Goal: Task Accomplishment & Management: Manage account settings

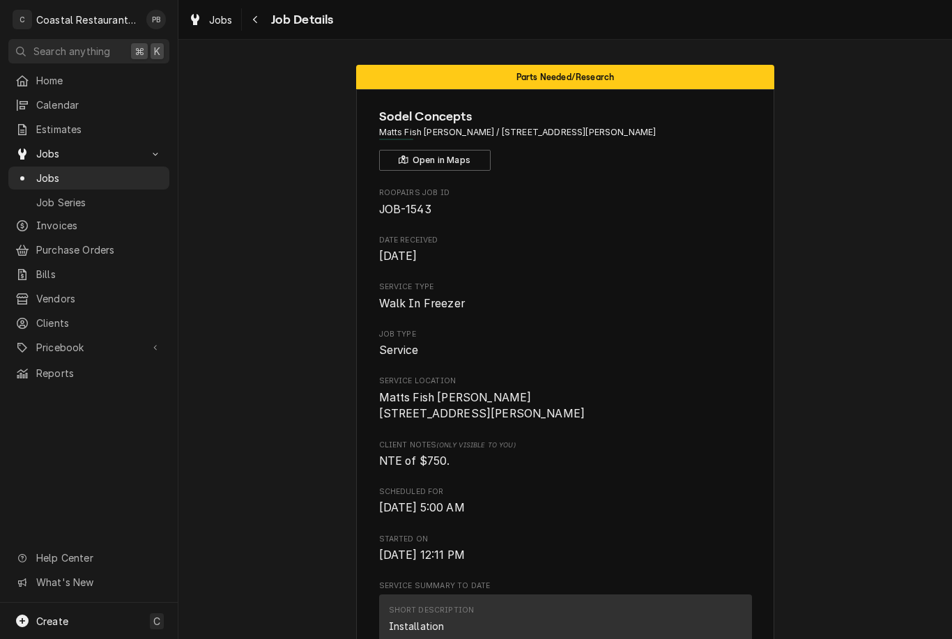
click at [75, 171] on span "Jobs" at bounding box center [99, 178] width 126 height 15
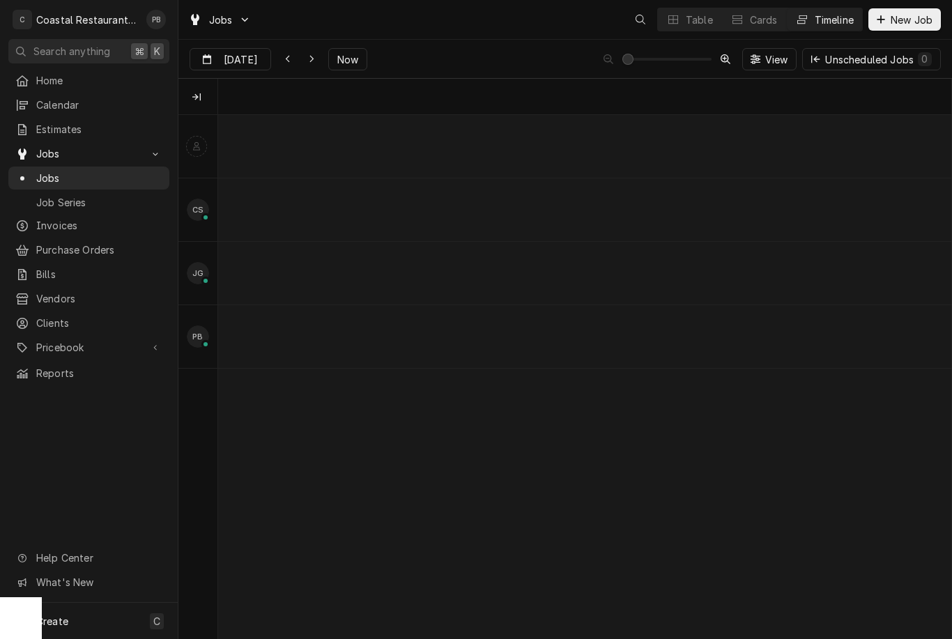
scroll to position [0, 10379]
click at [358, 57] on span "Now" at bounding box center [347, 59] width 26 height 15
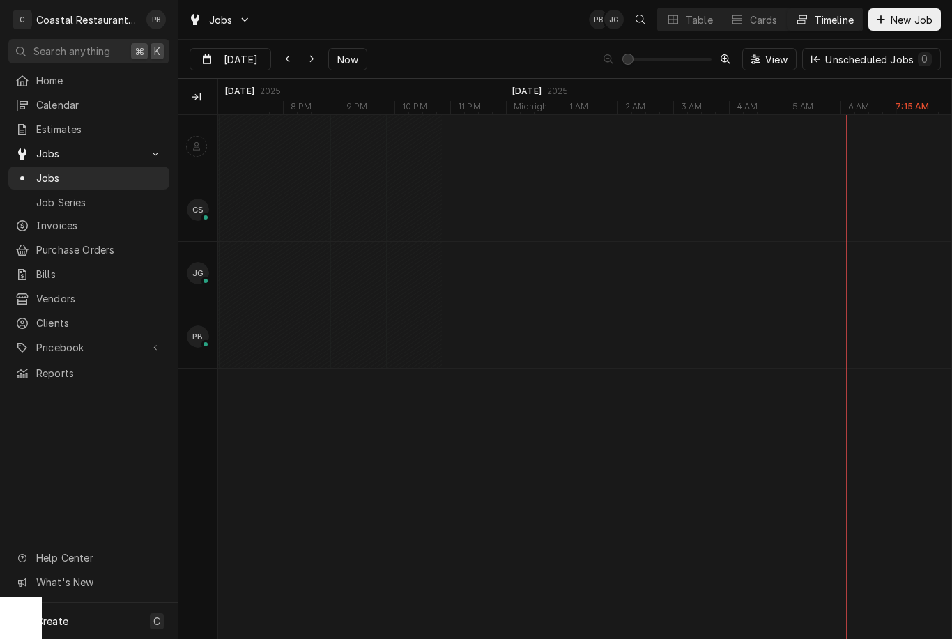
scroll to position [0, 11389]
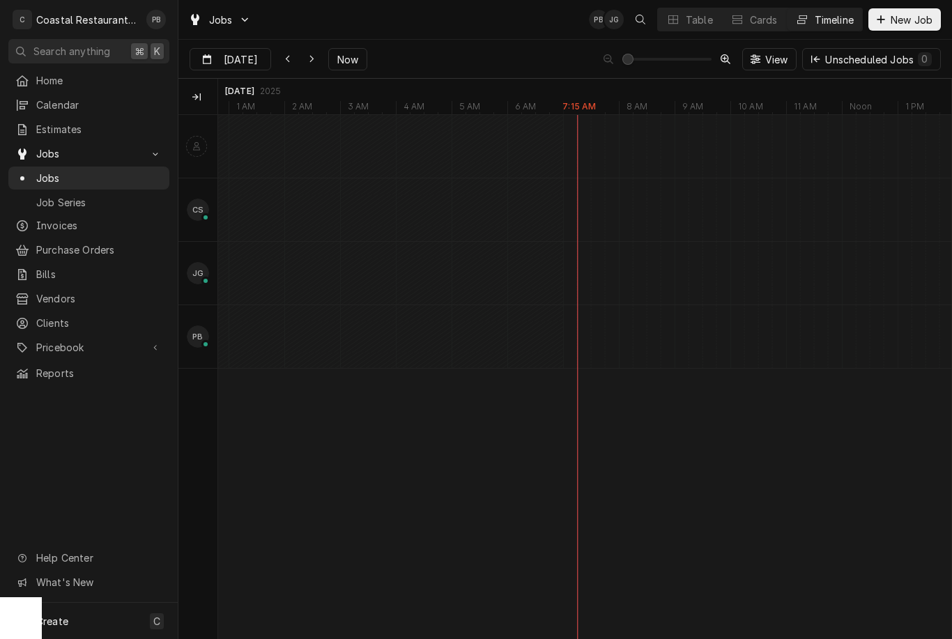
type input "[DATE]"
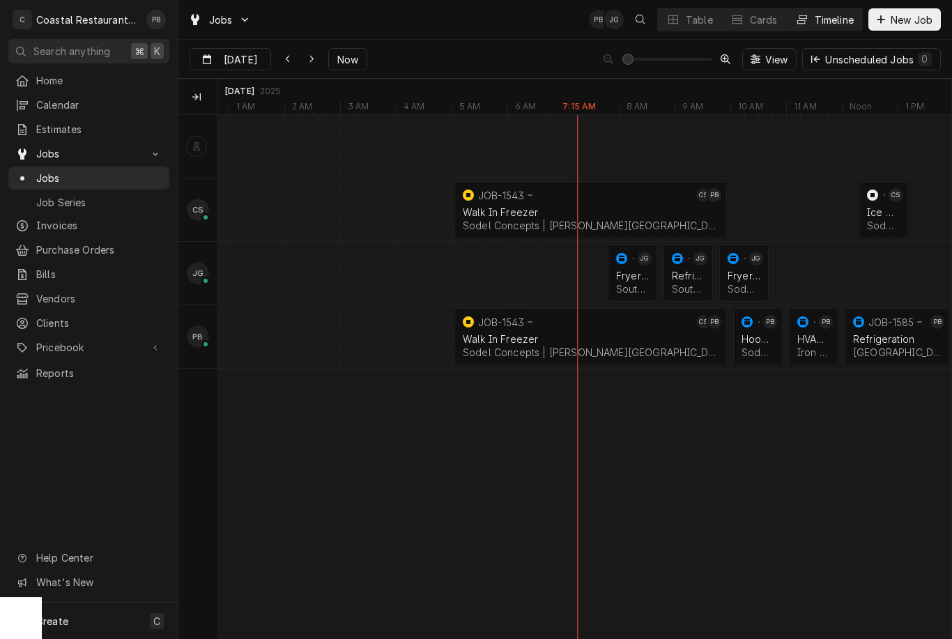
click at [528, 353] on div "Sodel Concepts | [PERSON_NAME][GEOGRAPHIC_DATA], 19930" at bounding box center [591, 352] width 256 height 12
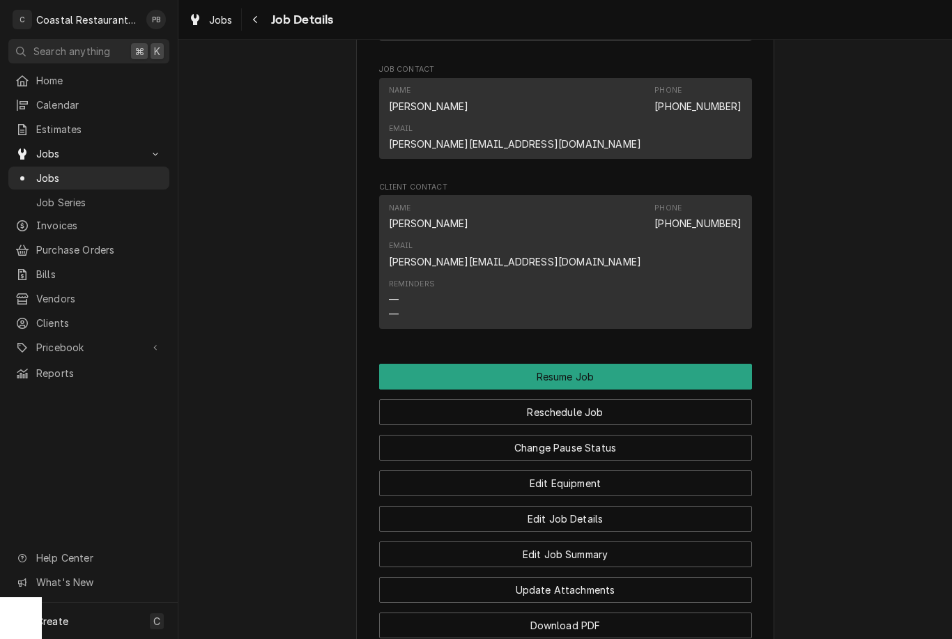
scroll to position [1222, 0]
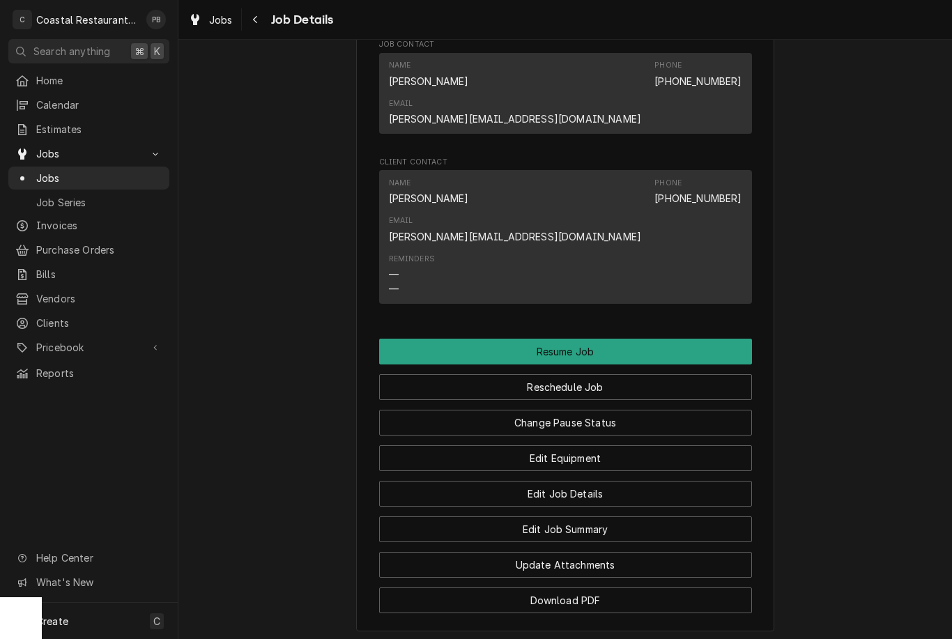
click at [622, 339] on button "Resume Job" at bounding box center [565, 352] width 373 height 26
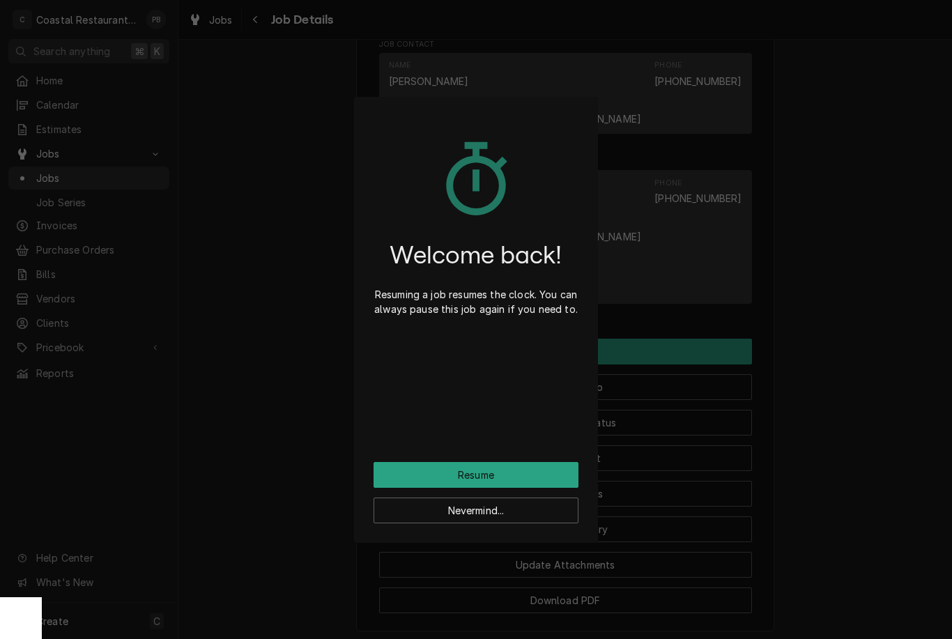
click at [519, 473] on button "Resume" at bounding box center [475, 475] width 205 height 26
